Goal: Check status: Check status

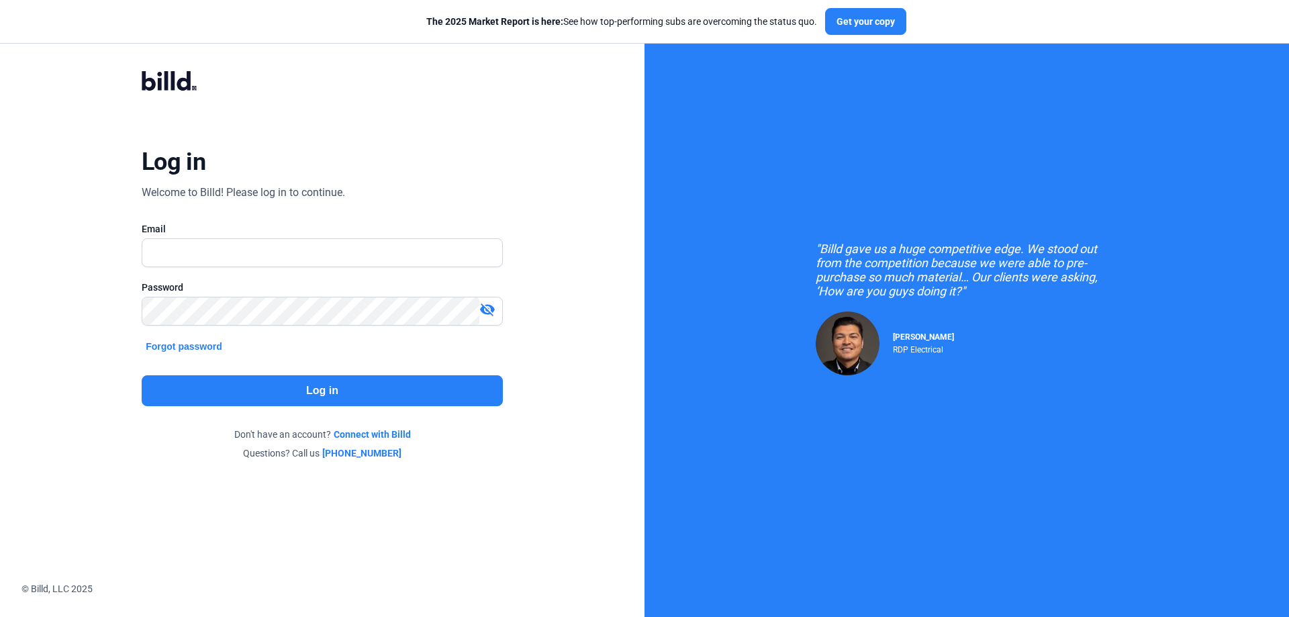
click at [297, 254] on input "text" at bounding box center [322, 253] width 360 height 28
type input "[PERSON_NAME][EMAIL_ADDRESS][DOMAIN_NAME]"
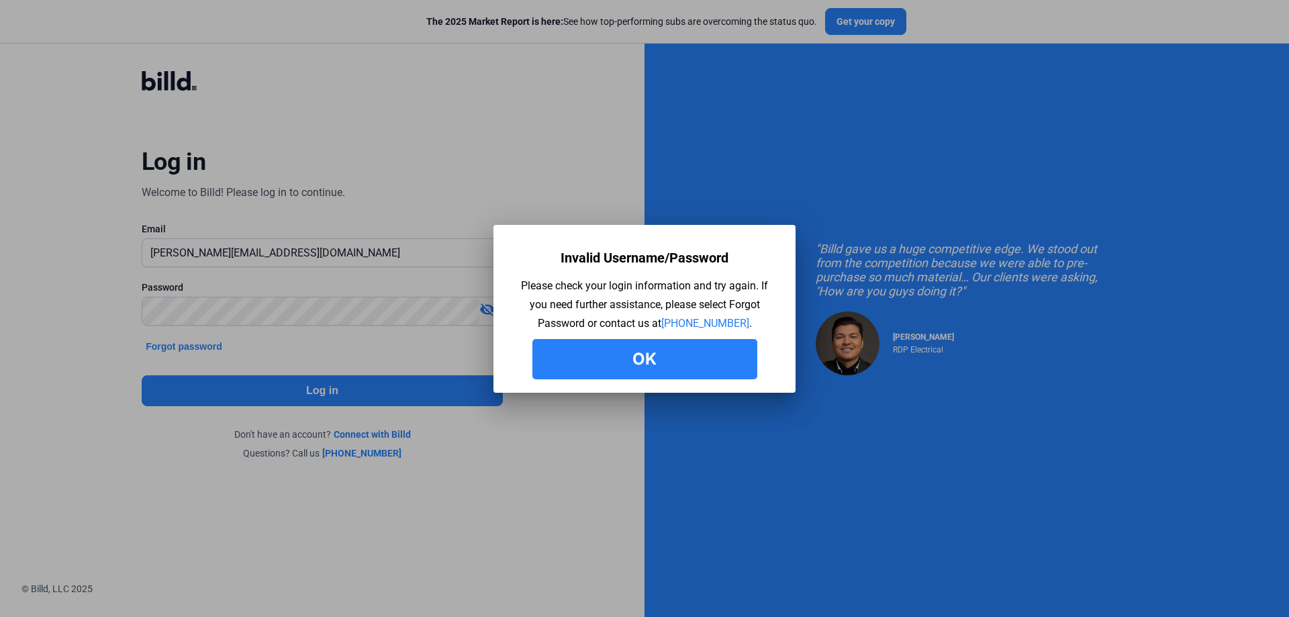
click at [662, 361] on button "Ok" at bounding box center [644, 359] width 225 height 40
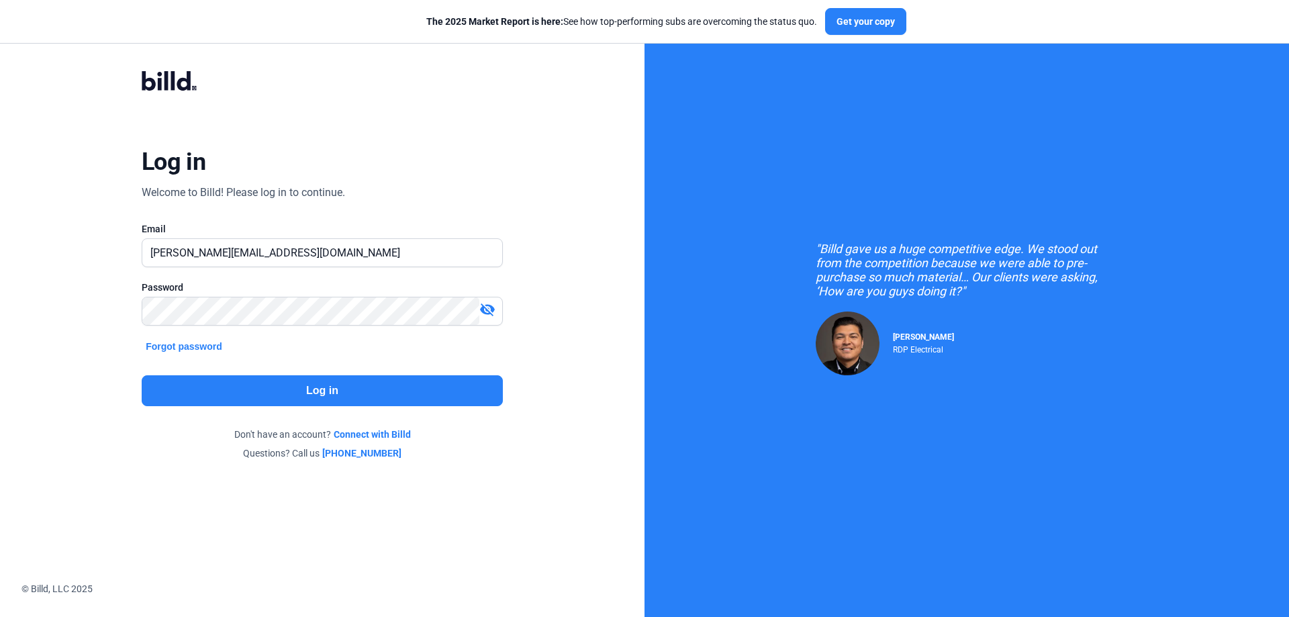
click at [486, 312] on mat-icon "visibility_off" at bounding box center [487, 309] width 16 height 16
click at [99, 300] on div "Log in Welcome to Billd! Please log in to continue. Email [PERSON_NAME][EMAIL_A…" at bounding box center [322, 265] width 464 height 440
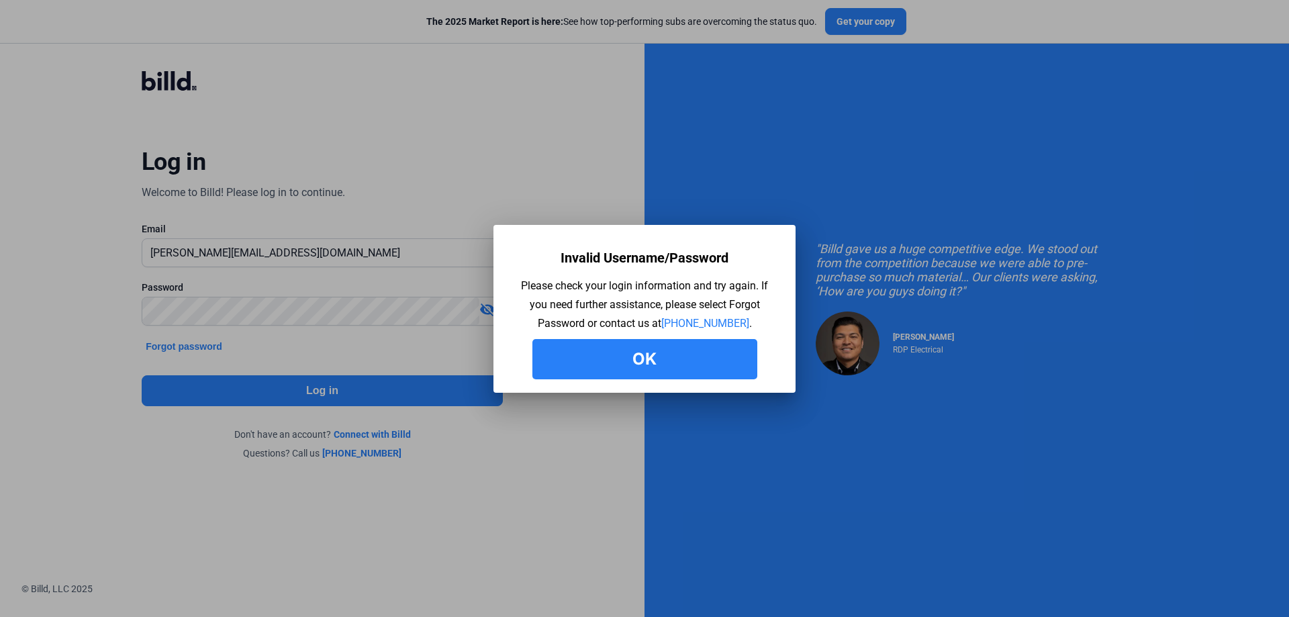
click at [650, 348] on button "Ok" at bounding box center [644, 359] width 225 height 40
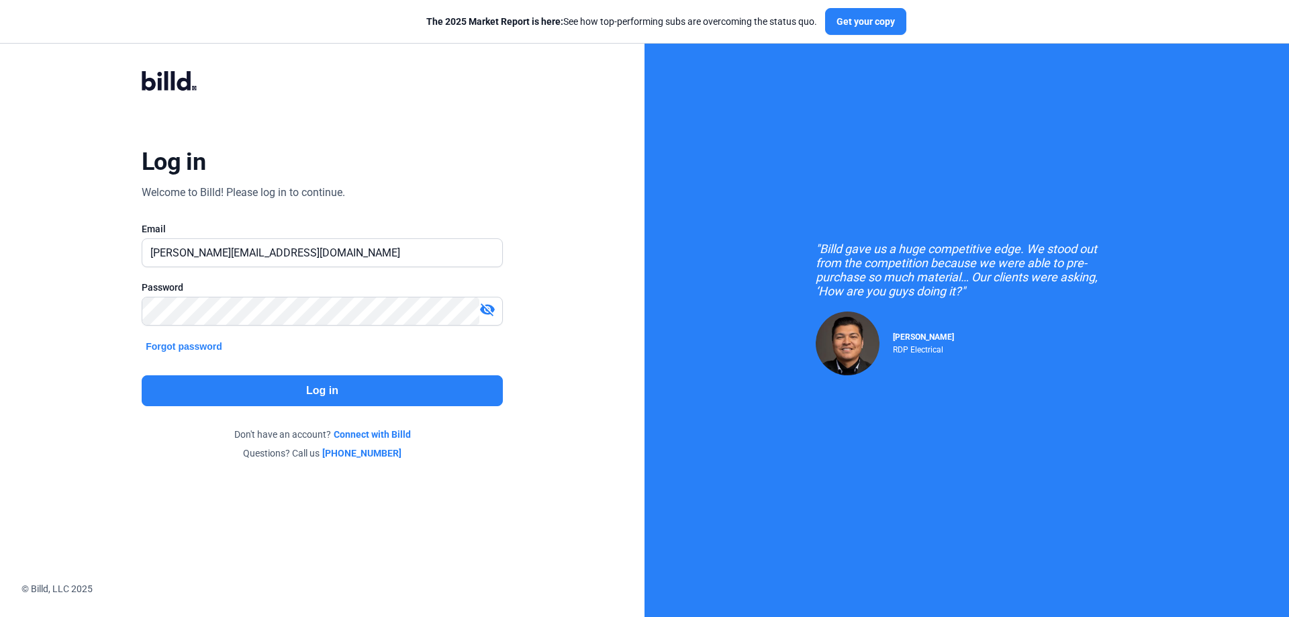
click at [485, 312] on mat-icon "visibility_off" at bounding box center [487, 309] width 16 height 16
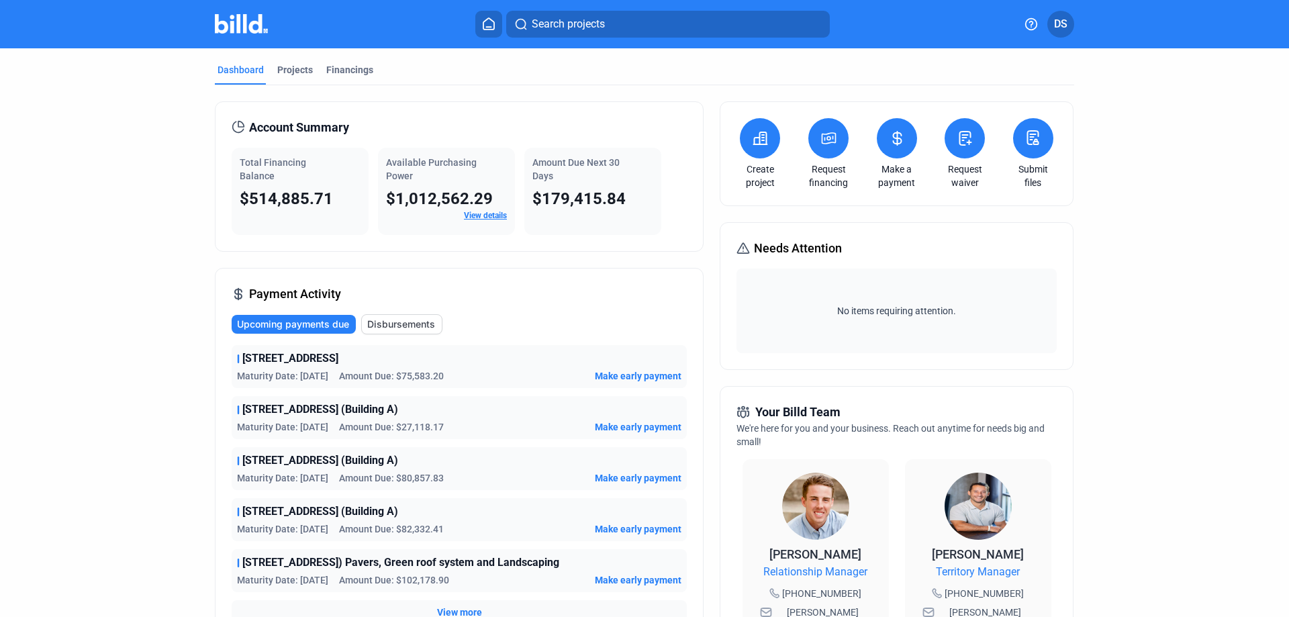
scroll to position [67, 0]
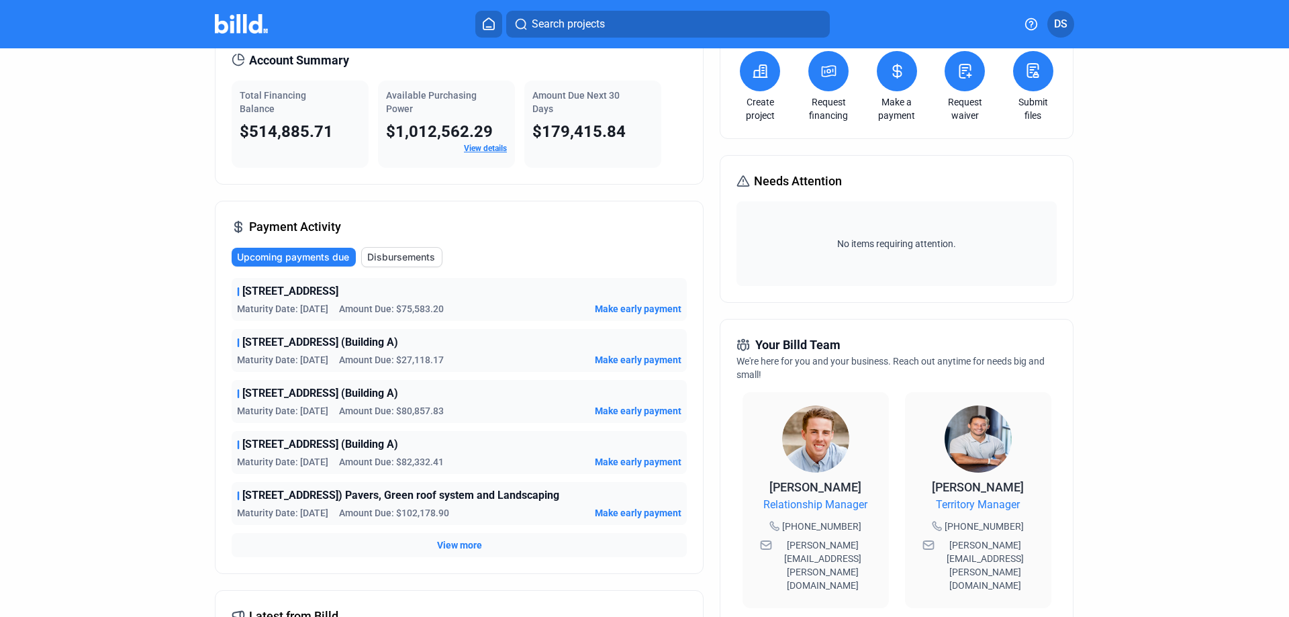
click at [461, 545] on span "View more" at bounding box center [459, 544] width 45 height 13
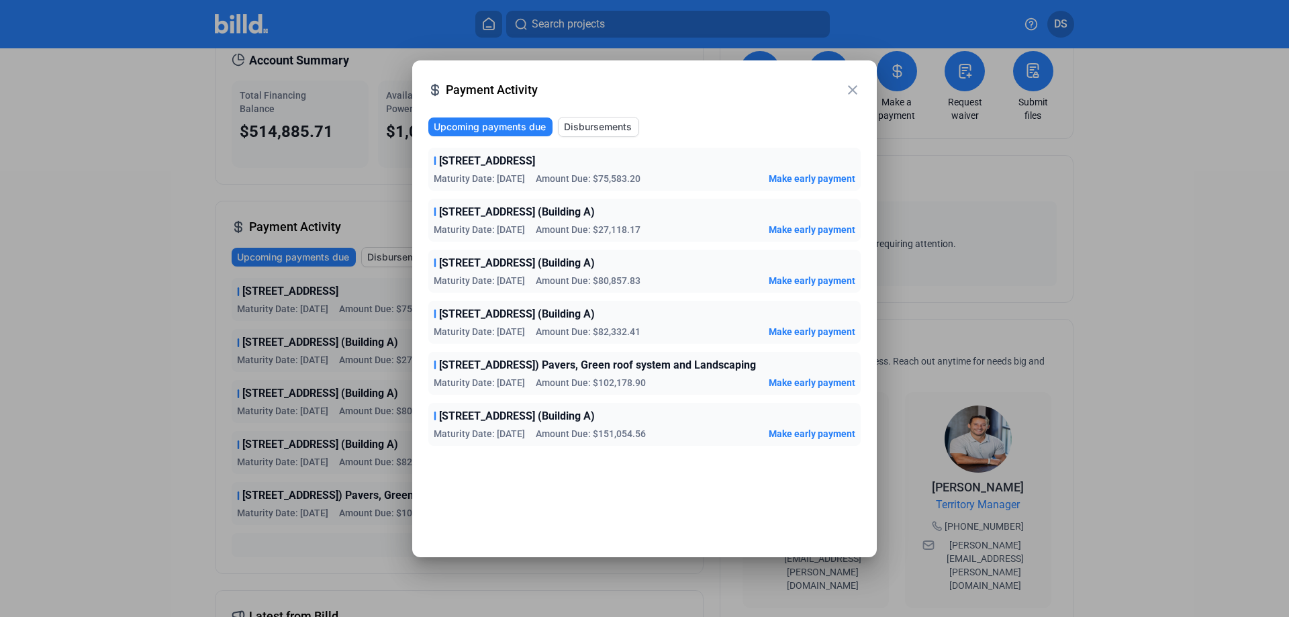
click at [849, 93] on mat-icon "close" at bounding box center [853, 90] width 16 height 16
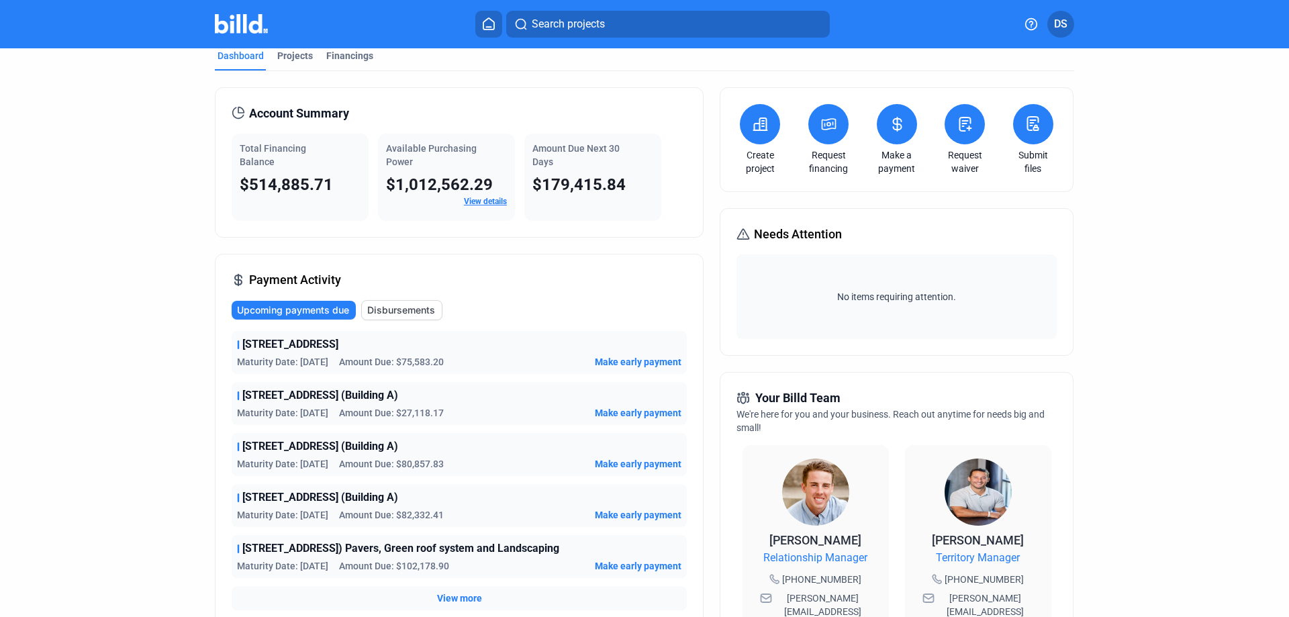
scroll to position [0, 0]
